Goal: Task Accomplishment & Management: Complete application form

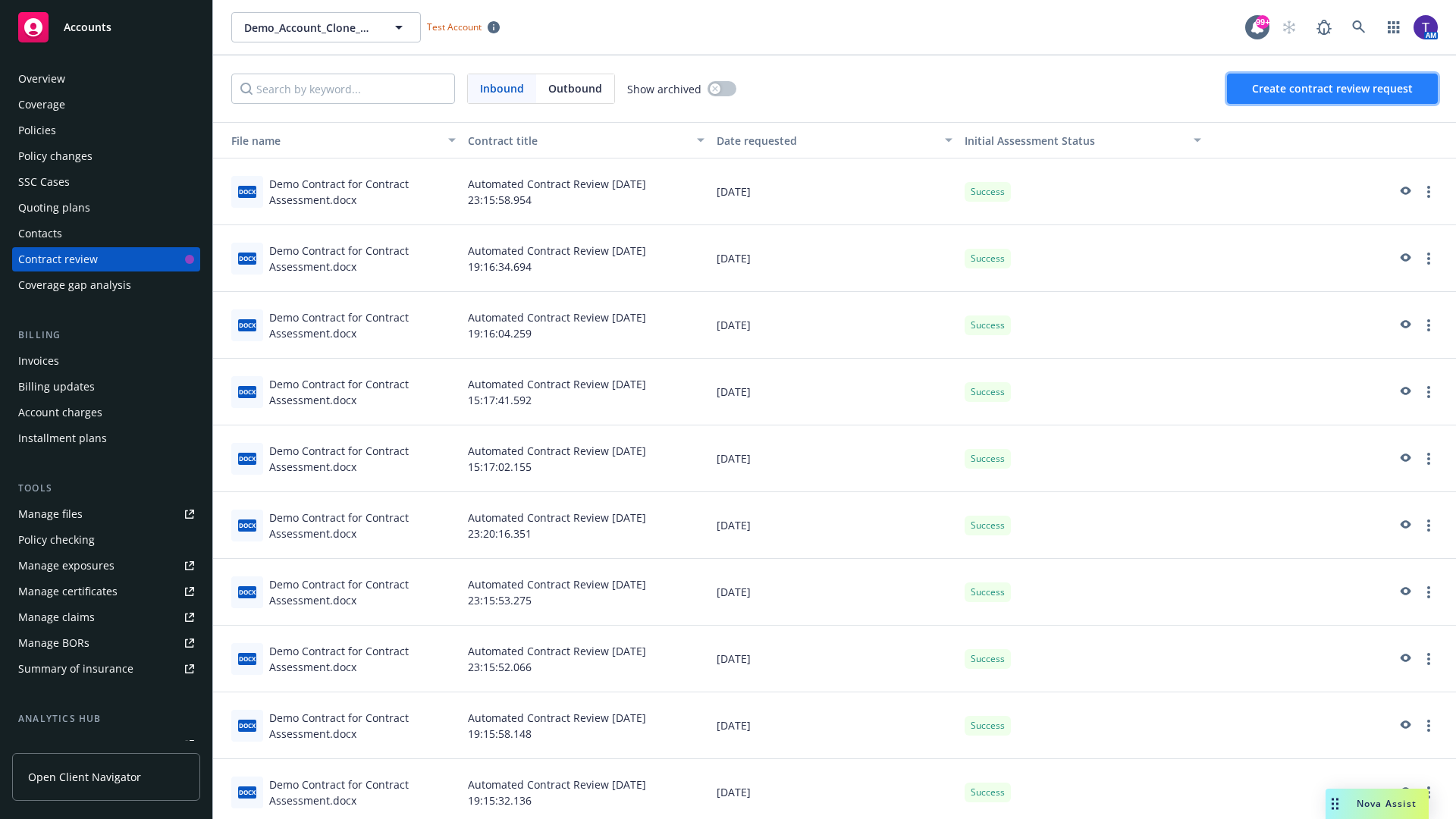
click at [1333, 89] on span "Create contract review request" at bounding box center [1332, 88] width 161 height 15
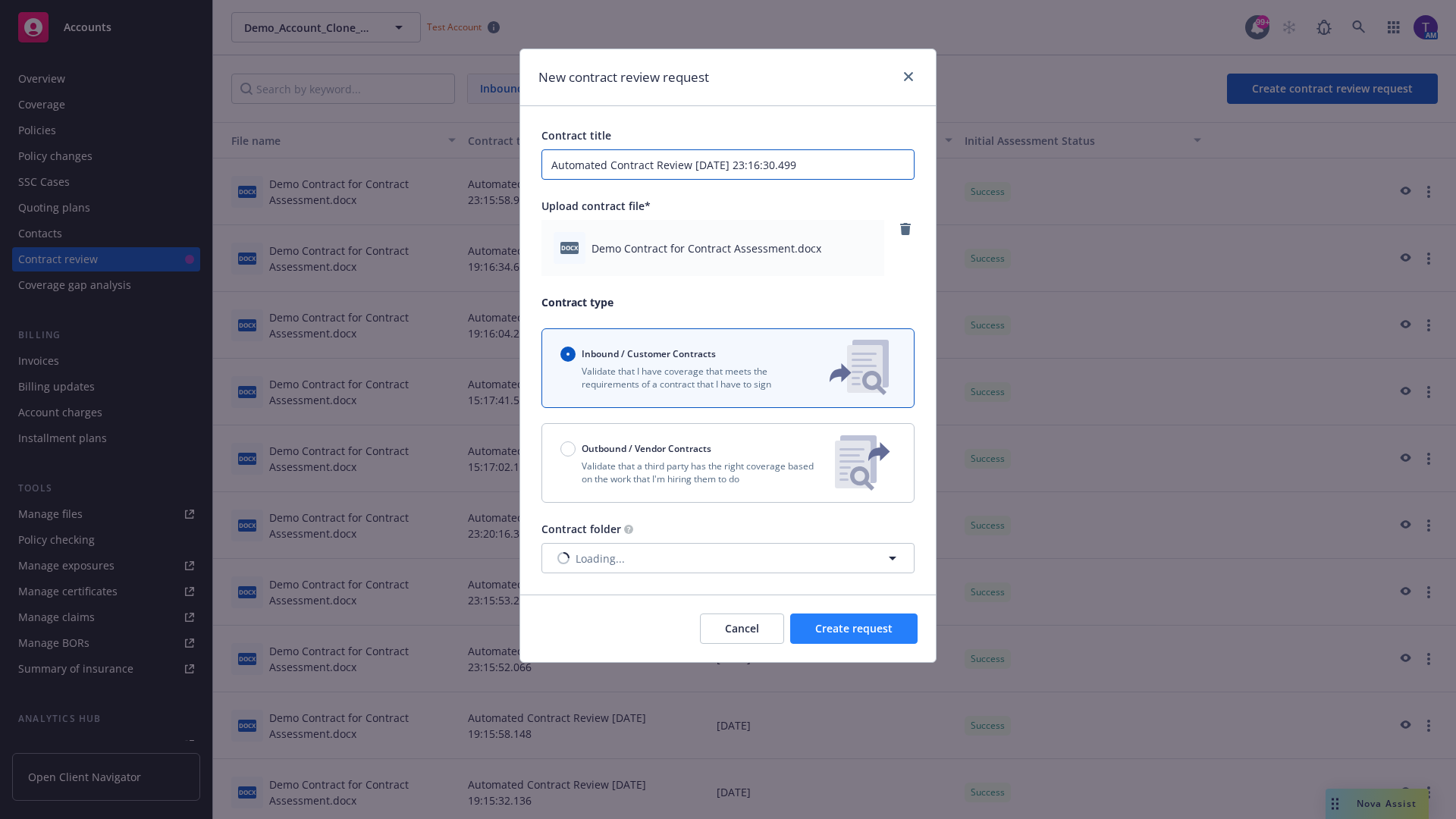
type input "Automated Contract Review [DATE] 23:16:30.499"
click at [854, 629] on span "Create request" at bounding box center [854, 628] width 78 height 15
